Goal: Information Seeking & Learning: Learn about a topic

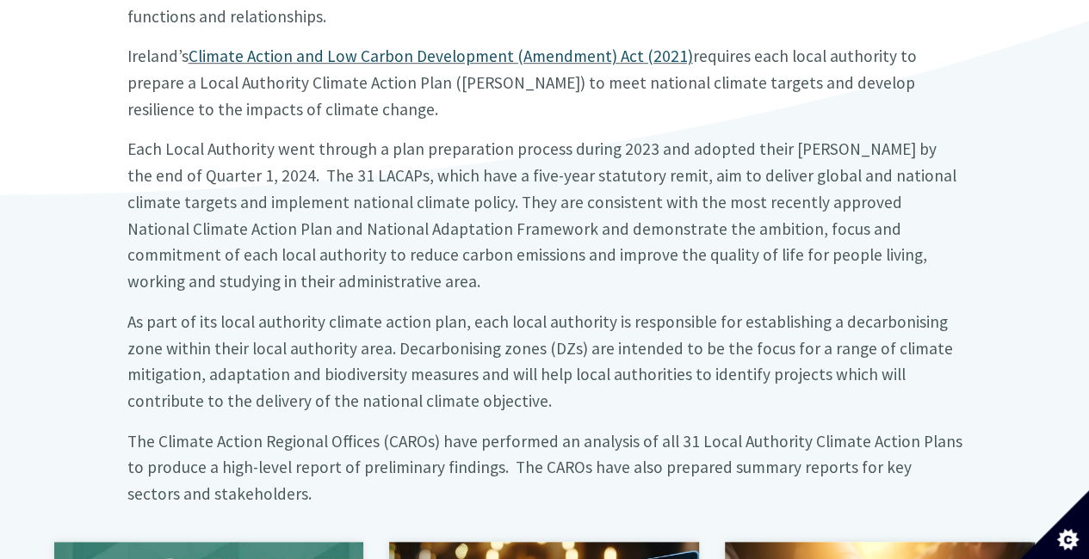
scroll to position [596, 0]
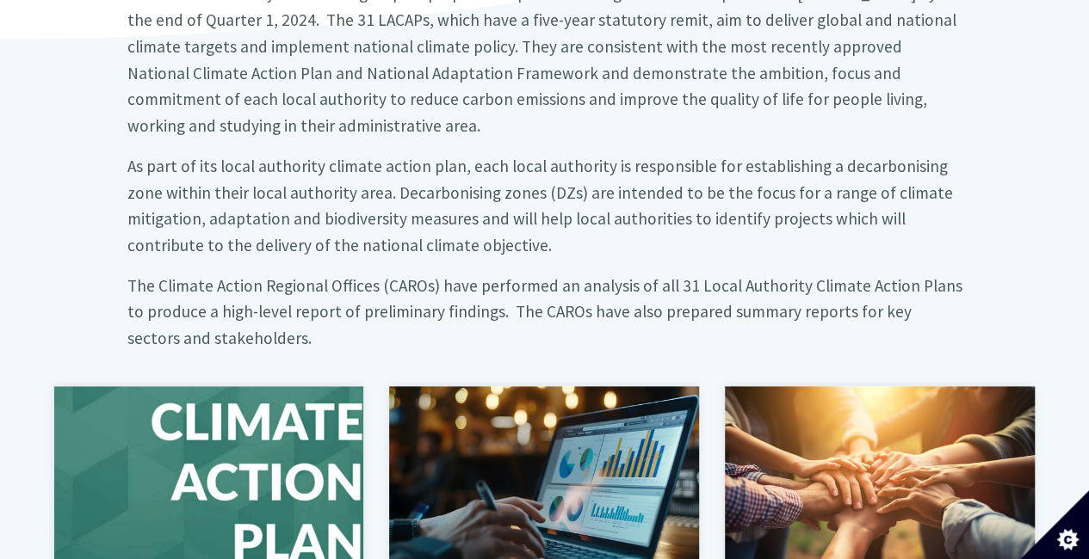
scroll to position [766, 0]
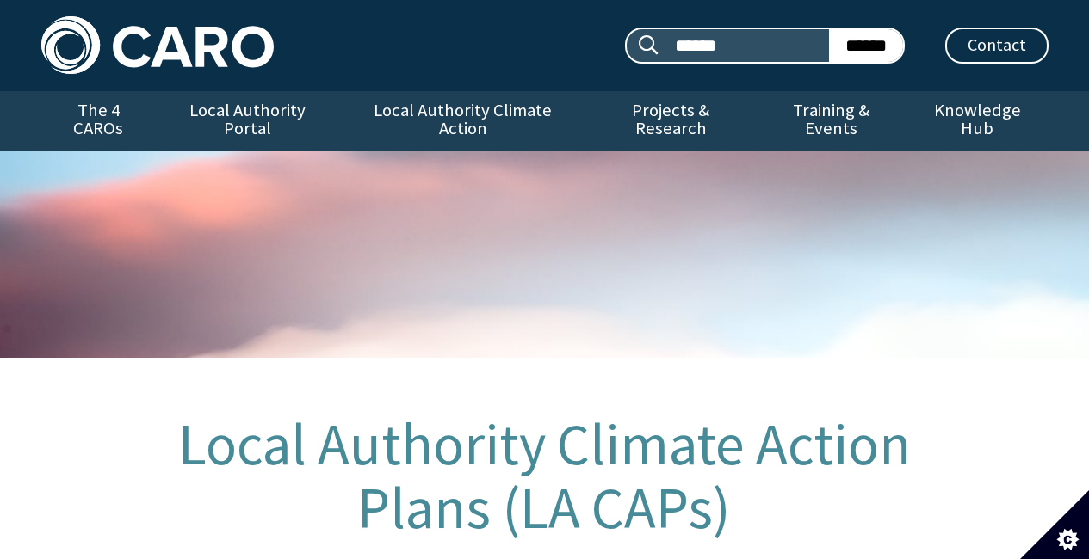
scroll to position [367, 0]
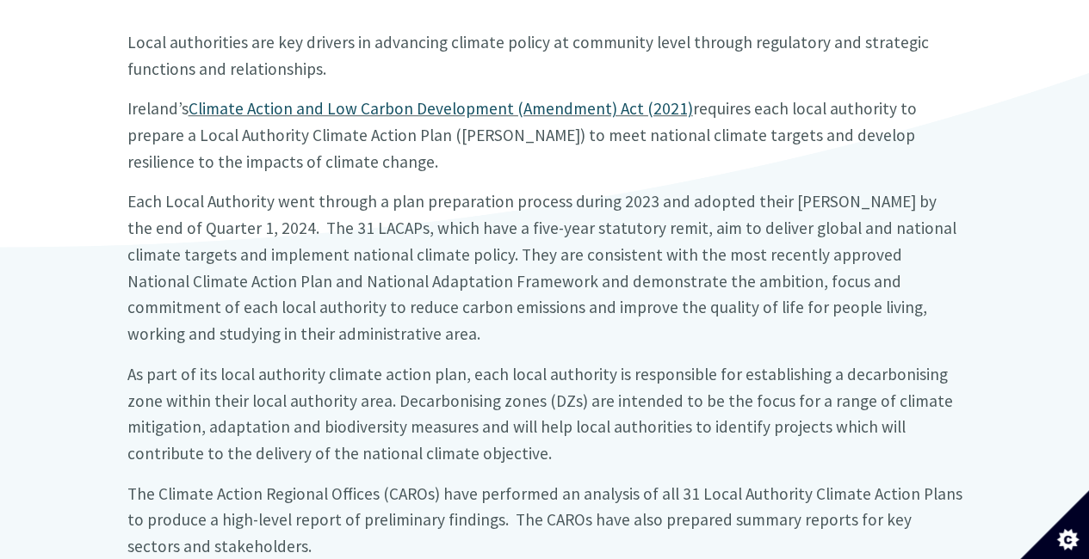
scroll to position [542, 0]
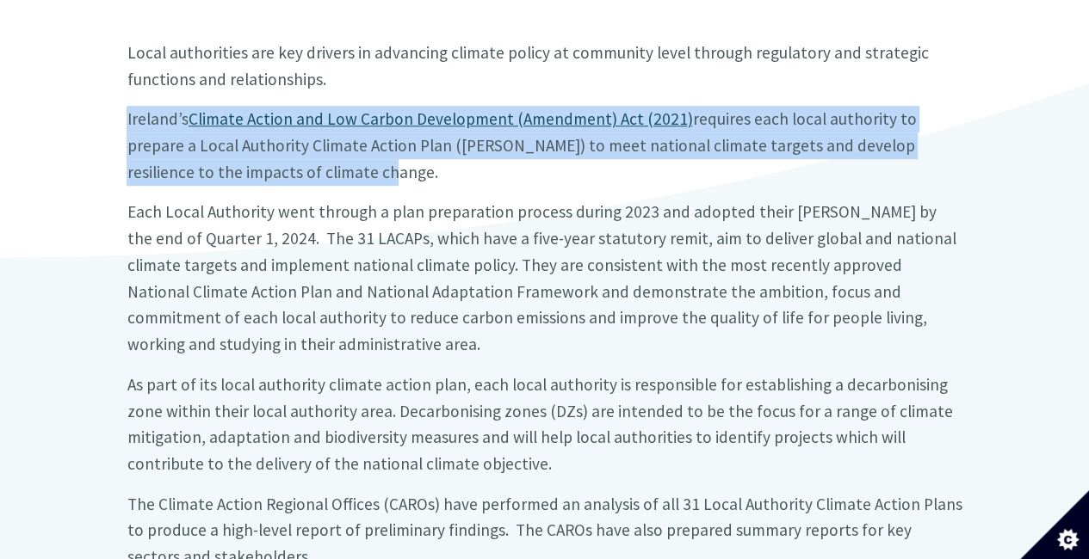
drag, startPoint x: 257, startPoint y: 152, endPoint x: 95, endPoint y: 83, distance: 175.9
click at [95, 83] on div "Local Authority Climate Action Plans (LA CAPs) Local authorities are key driver…" at bounding box center [544, 228] width 1033 height 714
copy big "Ireland’s Climate Action and Low Carbon Development (Amendment) Act (2021) requ…"
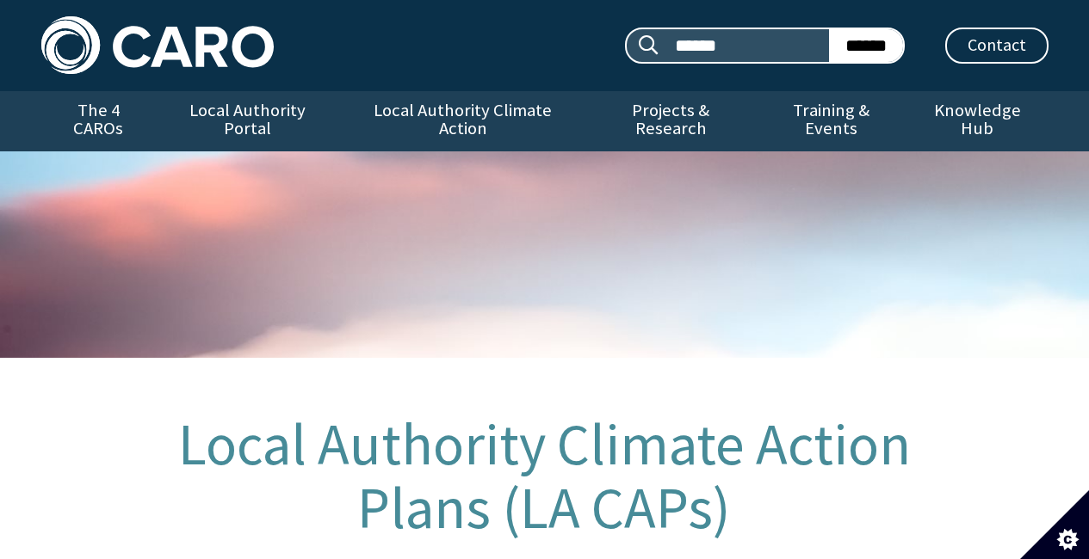
scroll to position [365, 0]
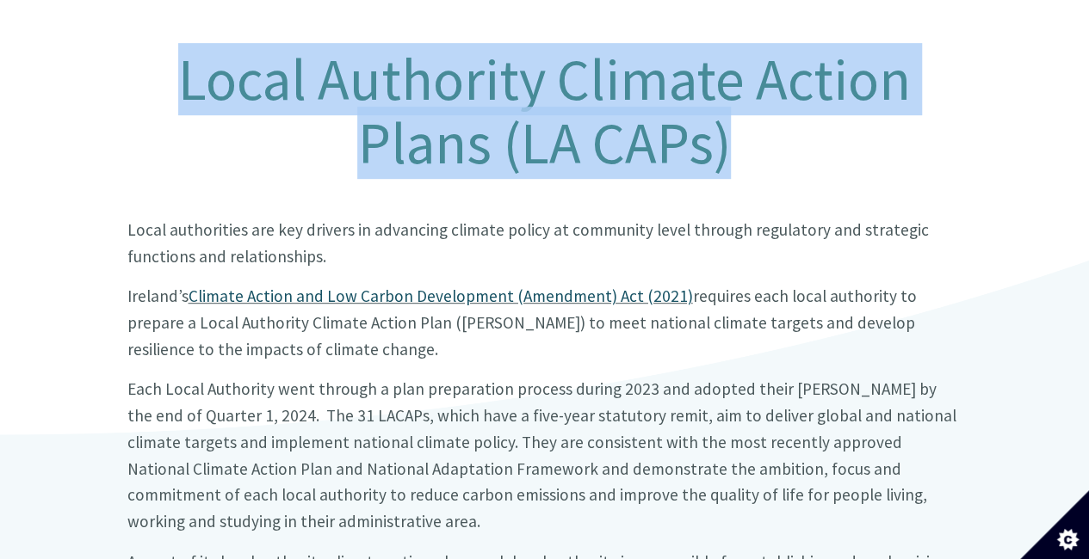
drag, startPoint x: 767, startPoint y: 142, endPoint x: 143, endPoint y: 56, distance: 629.9
click at [143, 56] on h1 "Local Authority Climate Action Plans (LA CAPs)" at bounding box center [544, 111] width 835 height 127
copy h1 "Local Authority Climate Action Plans (LA CAPs)"
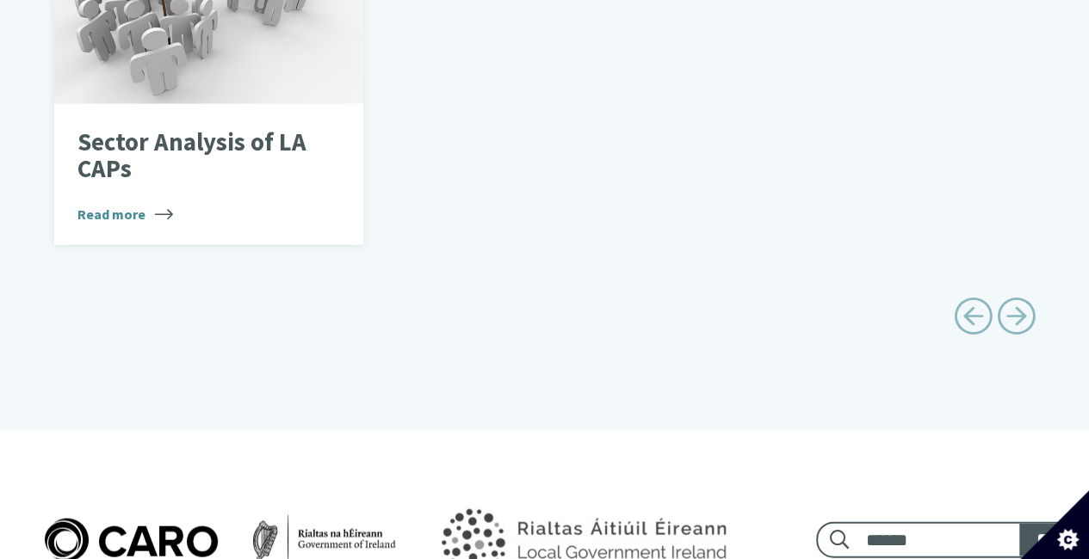
scroll to position [1592, 0]
